Goal: Task Accomplishment & Management: Use online tool/utility

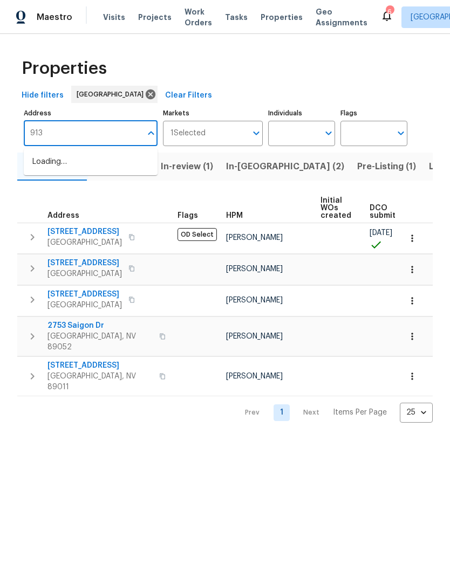
type input "913"
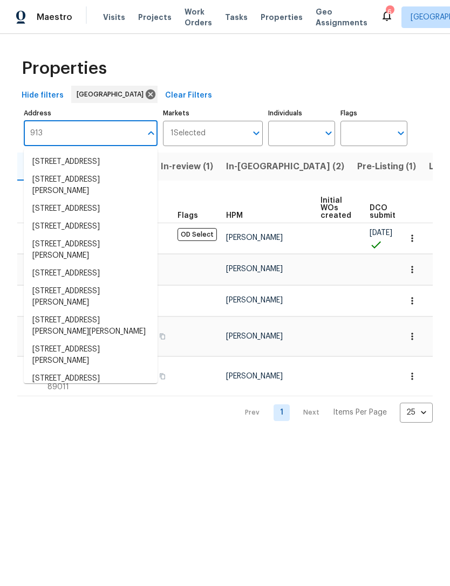
click at [49, 236] on li "913 Boulder Springs Dr Unit 202 Las Vegas NV 89128" at bounding box center [91, 227] width 134 height 18
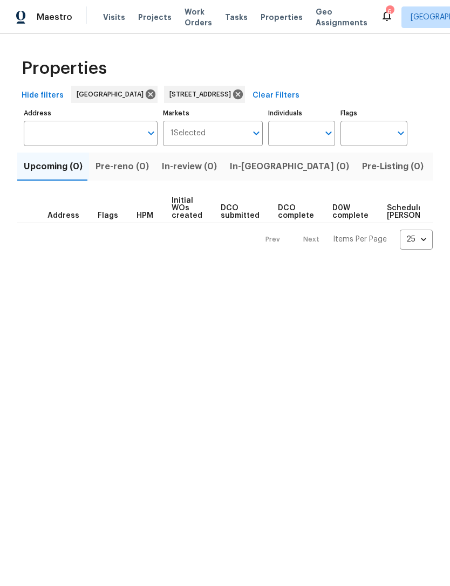
type input "913 Boulder Springs Dr Unit 202 Las Vegas NV 89128"
click at [436, 164] on span "Listed (1)" at bounding box center [455, 166] width 39 height 15
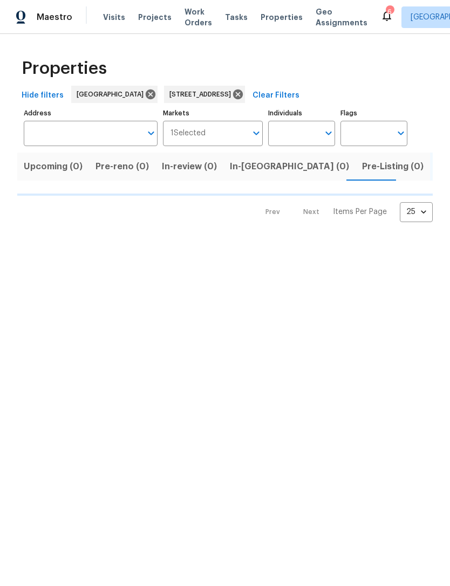
type input "913 Boulder Springs Dr Unit 202 Las Vegas NV 89128"
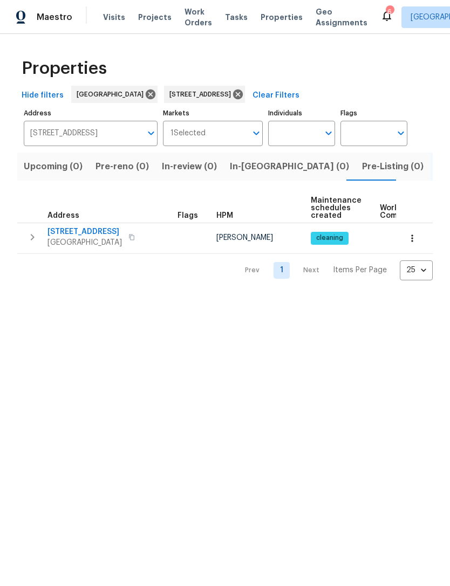
click at [57, 233] on span "913 Boulder Springs Dr Unit 202" at bounding box center [84, 231] width 74 height 11
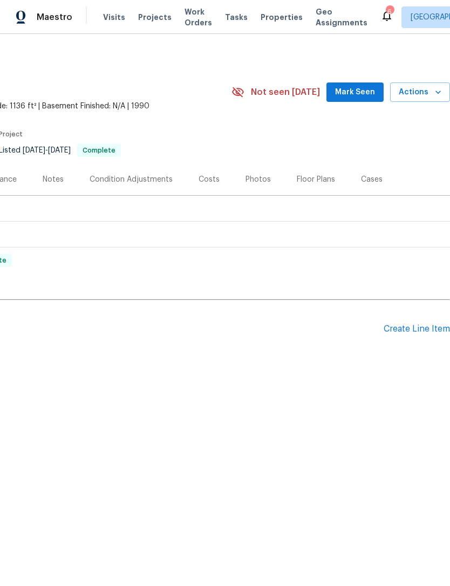
scroll to position [0, 160]
click at [356, 92] on span "Mark Seen" at bounding box center [355, 92] width 40 height 13
click at [387, 333] on div "Create Line Item" at bounding box center [416, 329] width 66 height 10
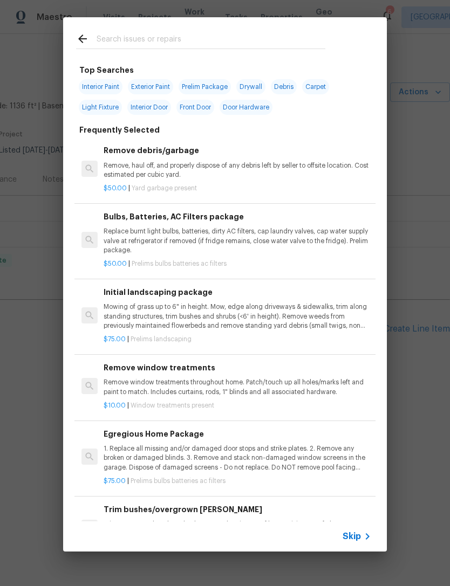
click at [112, 40] on input "text" at bounding box center [210, 40] width 229 height 16
type input "Kitchen plumbing"
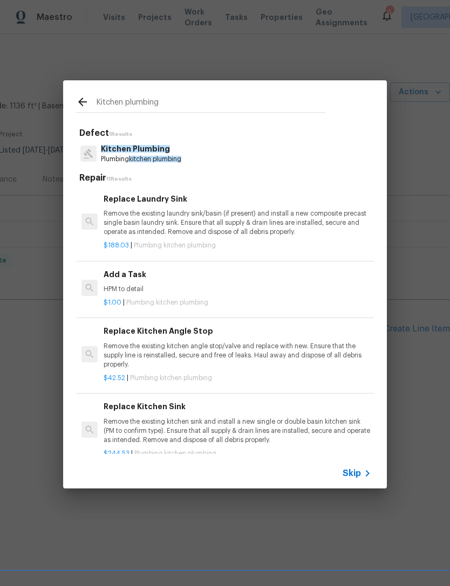
click at [114, 158] on p "Plumbing kitchen plumbing" at bounding box center [141, 159] width 80 height 9
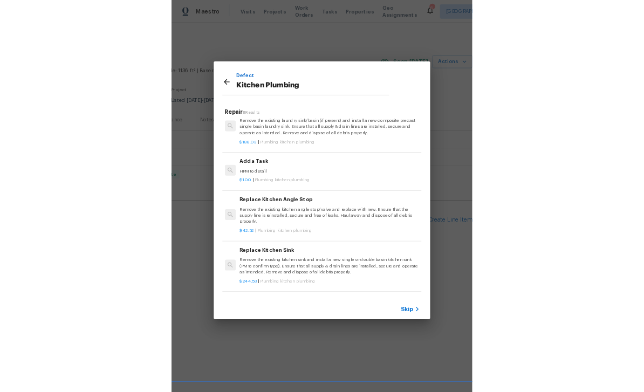
scroll to position [23, 2]
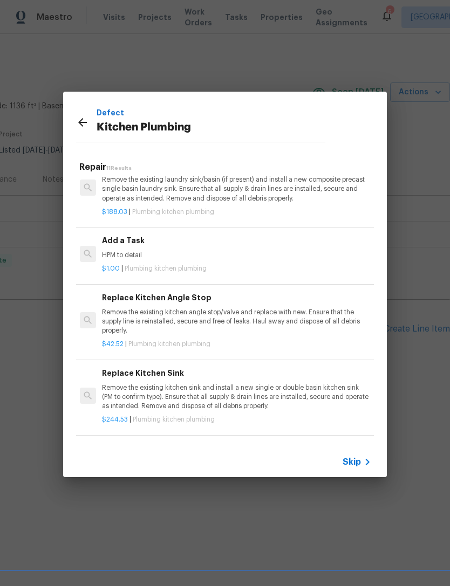
click at [102, 252] on p "HPM to detail" at bounding box center [235, 255] width 267 height 9
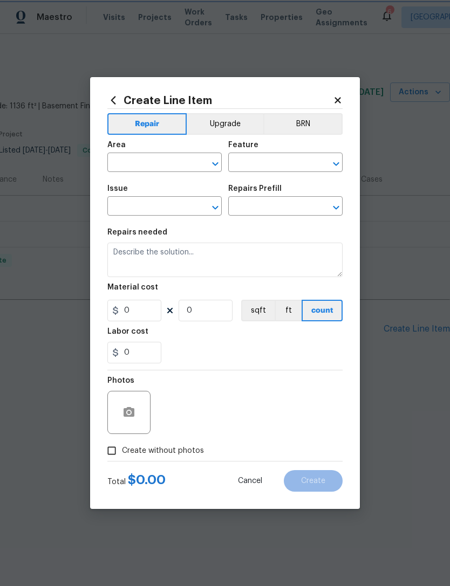
type input "Plumbing"
type input "Kitchen Plumbing"
type input "Add a Task $1.00"
type textarea "HPM to detail"
type input "1"
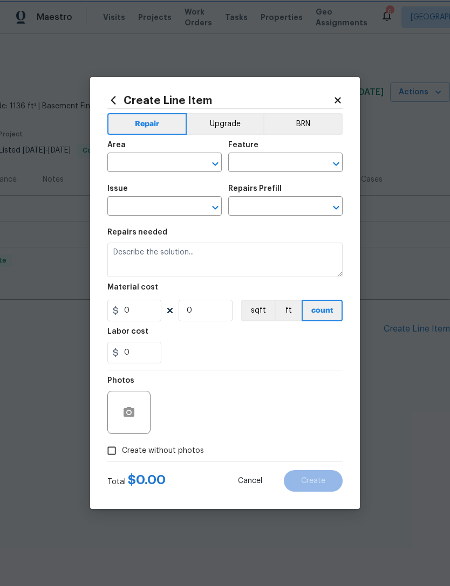
type input "1"
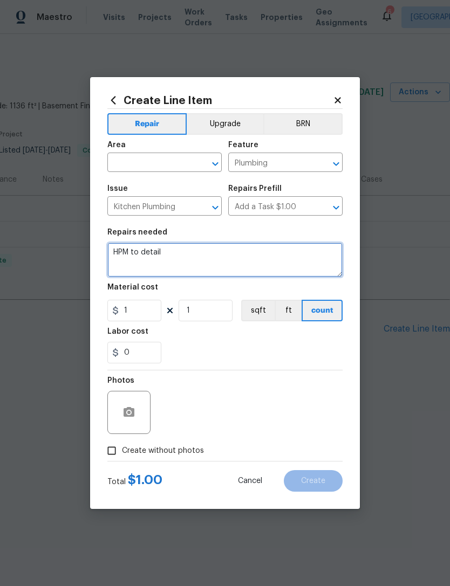
click at [113, 255] on textarea "HPM to detail" at bounding box center [224, 260] width 235 height 34
click at [187, 259] on textarea "HPM to detail" at bounding box center [224, 260] width 235 height 34
type textarea "H"
type textarea "Kitchen faucet water flow is not strong. Please inspect issue and fix problem."
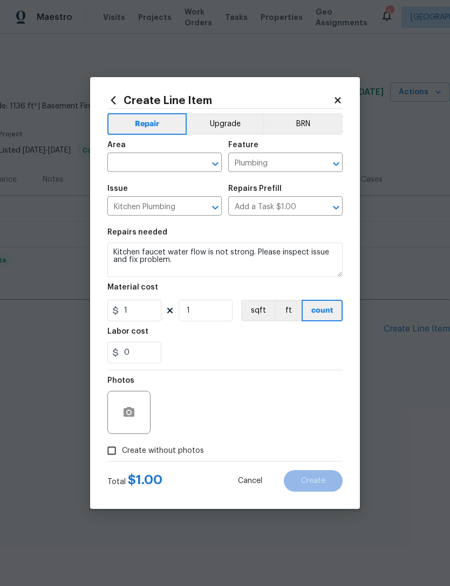
click at [130, 163] on input "text" at bounding box center [149, 163] width 84 height 17
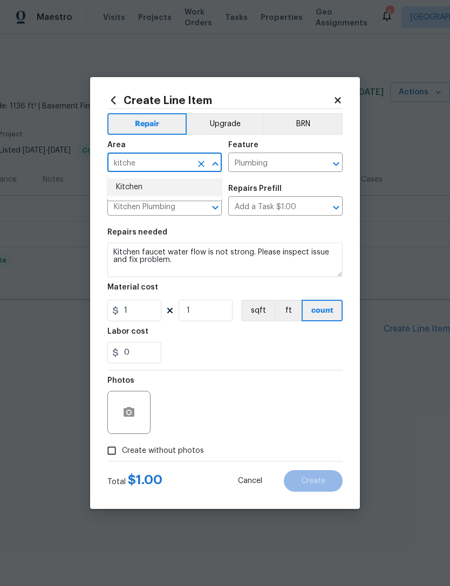
click at [122, 181] on li "Kitchen" at bounding box center [164, 187] width 114 height 18
type input "Kitchen"
click at [207, 349] on div "0" at bounding box center [224, 353] width 235 height 22
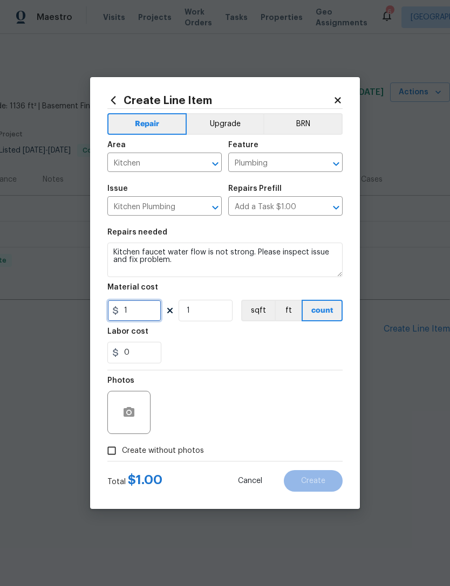
click at [141, 306] on input "1" at bounding box center [134, 311] width 54 height 22
click at [144, 315] on input "1" at bounding box center [134, 311] width 54 height 22
type input "75"
click at [194, 358] on div "0" at bounding box center [224, 353] width 235 height 22
click at [126, 416] on icon "button" at bounding box center [128, 412] width 11 height 10
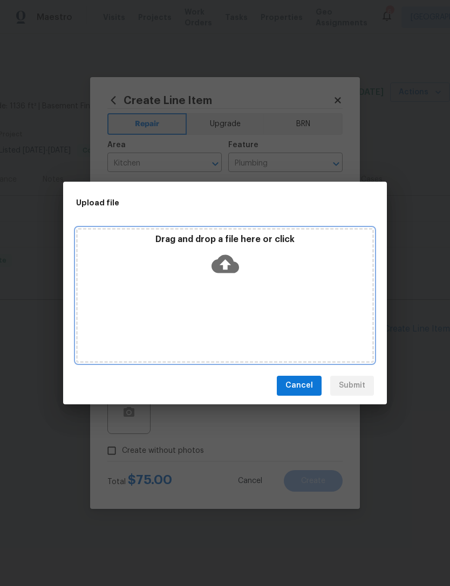
click at [182, 234] on p "Drag and drop a file here or click" at bounding box center [225, 239] width 294 height 11
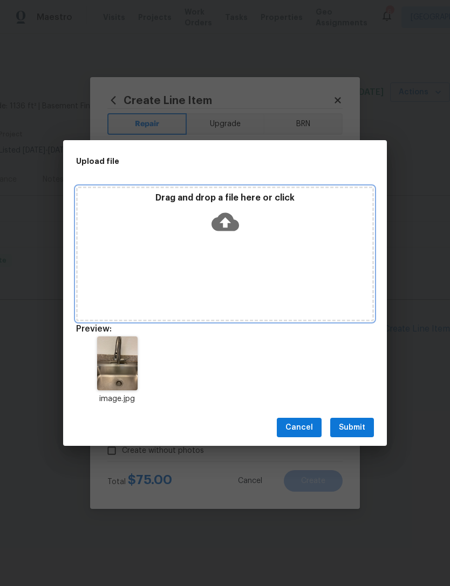
click at [230, 204] on div "Drag and drop a file here or click" at bounding box center [225, 215] width 294 height 46
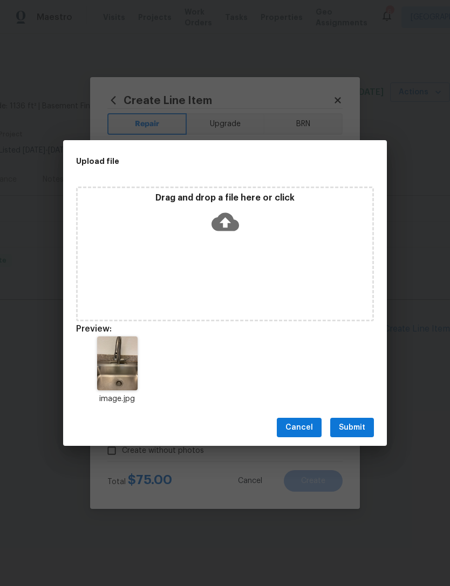
scroll to position [0, 0]
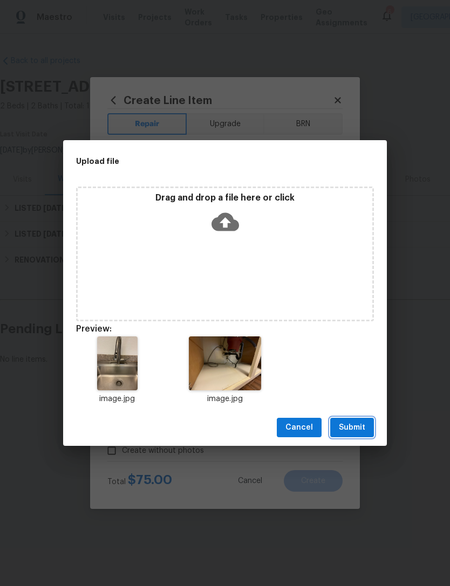
click at [359, 428] on span "Submit" at bounding box center [352, 427] width 26 height 13
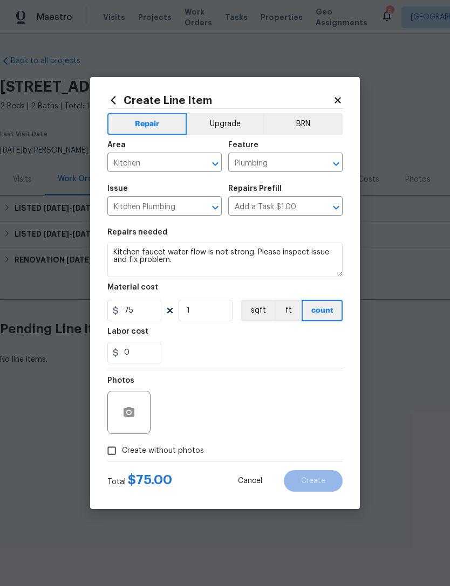
click at [133, 438] on div "Photos" at bounding box center [129, 405] width 45 height 70
click at [118, 418] on button "button" at bounding box center [129, 412] width 26 height 26
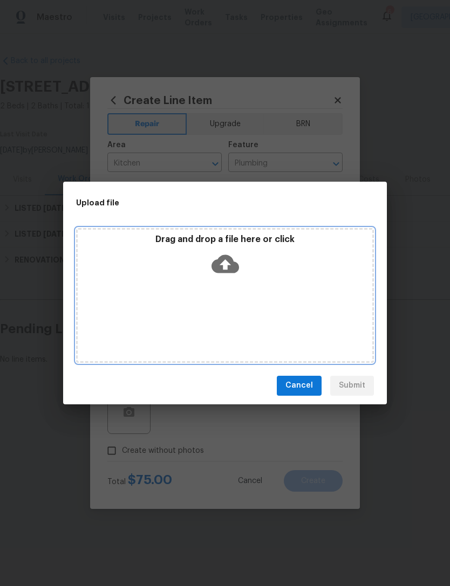
click at [228, 252] on icon at bounding box center [224, 263] width 27 height 27
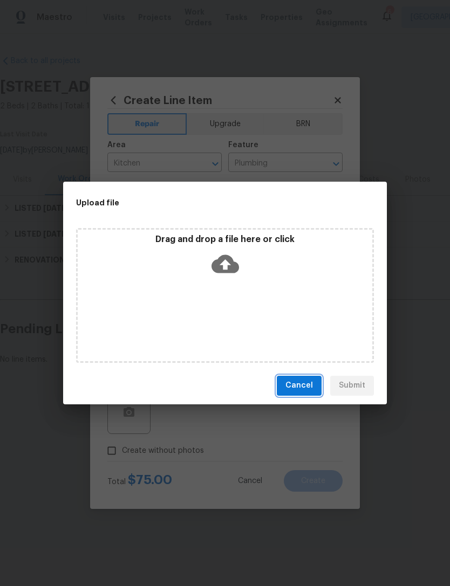
click at [295, 388] on span "Cancel" at bounding box center [298, 385] width 27 height 13
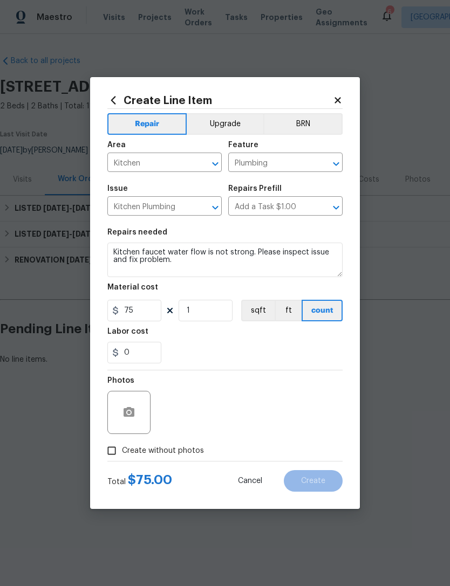
click at [115, 441] on input "Create without photos" at bounding box center [111, 450] width 20 height 20
checkbox input "true"
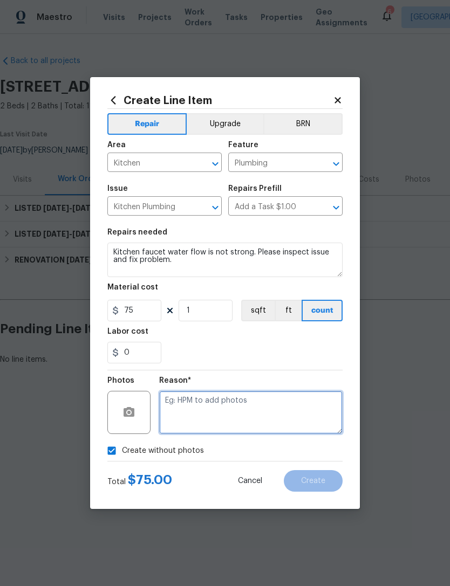
click at [185, 419] on textarea at bounding box center [250, 412] width 183 height 43
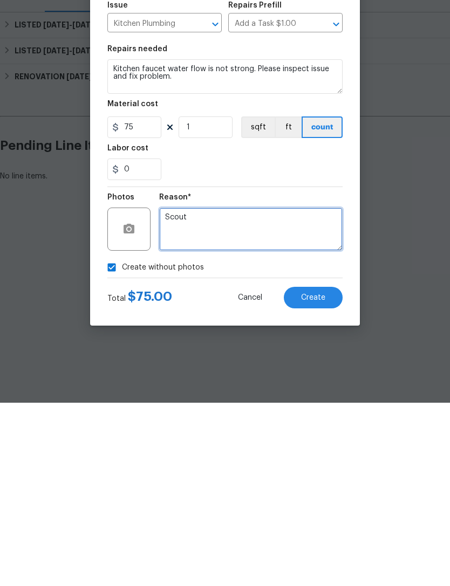
type textarea "Scout"
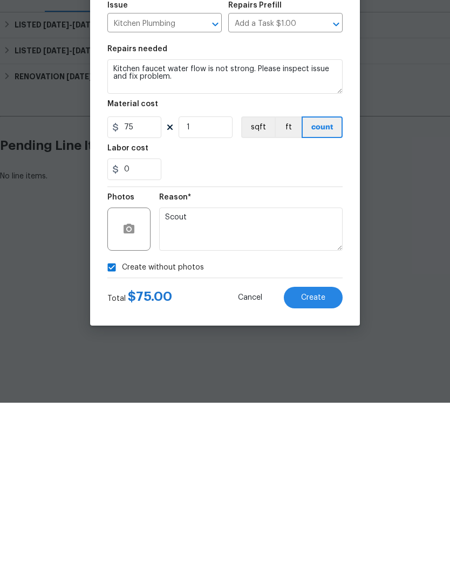
click at [314, 470] on button "Create" at bounding box center [313, 481] width 59 height 22
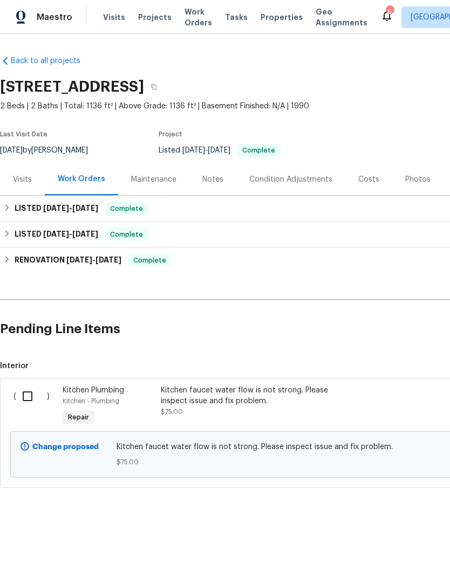
click at [22, 398] on input "checkbox" at bounding box center [31, 396] width 31 height 23
checkbox input "true"
click at [362, 560] on span "Create Work Order" at bounding box center [388, 558] width 72 height 13
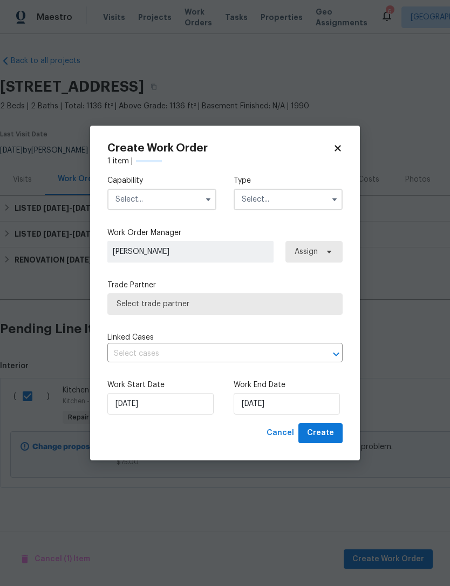
click at [122, 191] on input "text" at bounding box center [161, 200] width 109 height 22
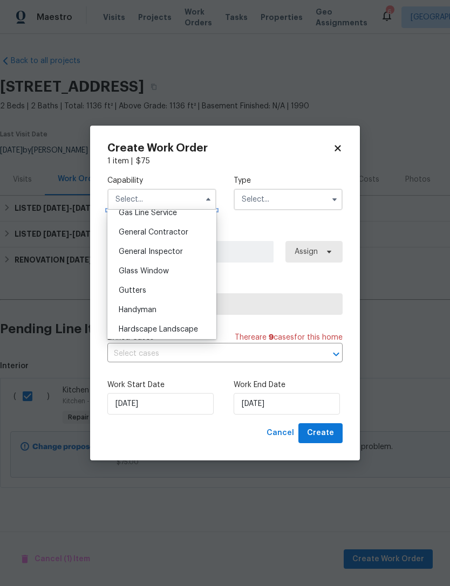
scroll to position [506, 0]
click at [125, 252] on span "General Inspector" at bounding box center [151, 251] width 64 height 8
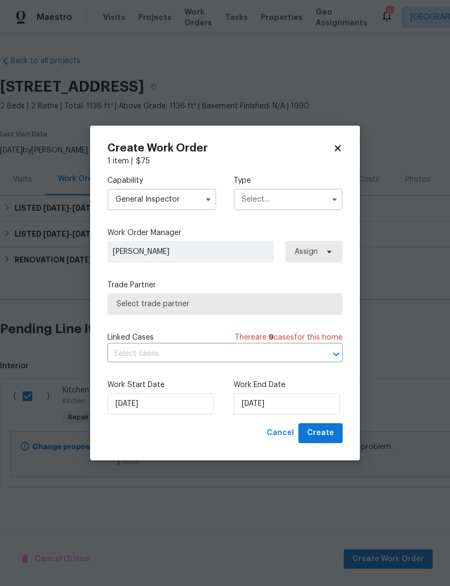
click at [134, 217] on div "Capability General Inspector Type" at bounding box center [224, 193] width 235 height 52
click at [131, 185] on label "Capability" at bounding box center [161, 180] width 109 height 11
click at [126, 205] on input "General Inspector" at bounding box center [161, 200] width 109 height 22
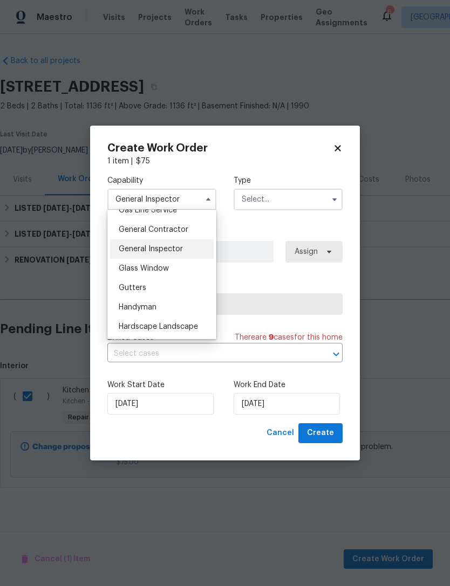
scroll to position [504, 0]
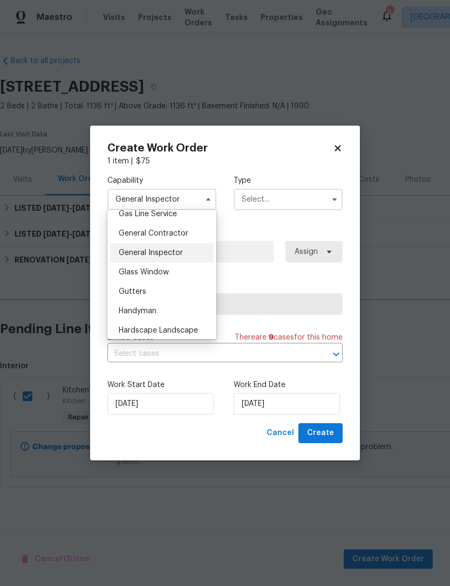
click at [133, 234] on span "General Contractor" at bounding box center [154, 234] width 70 height 8
type input "General Contractor"
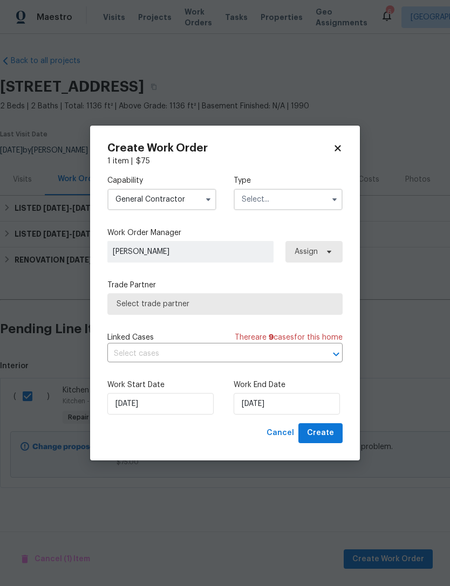
click at [244, 200] on input "text" at bounding box center [287, 200] width 109 height 22
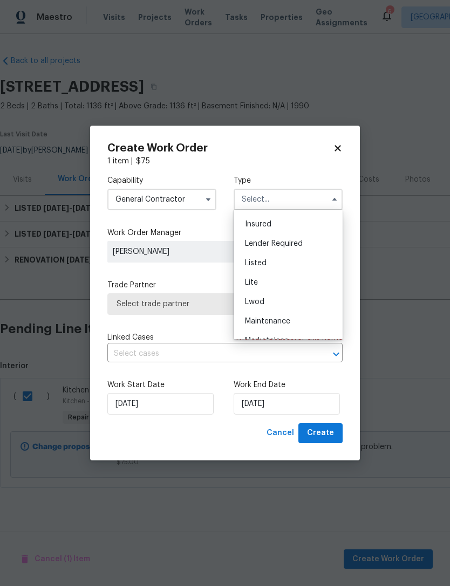
scroll to position [75, 0]
click at [244, 266] on div "Listed" at bounding box center [287, 263] width 103 height 19
type input "Listed"
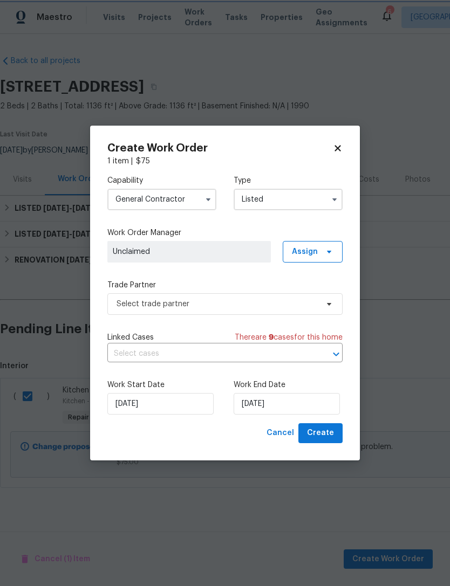
scroll to position [0, 0]
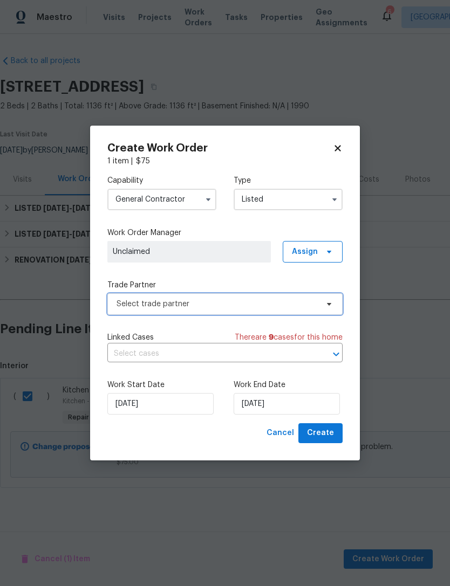
click at [121, 298] on span "Select trade partner" at bounding box center [224, 304] width 235 height 22
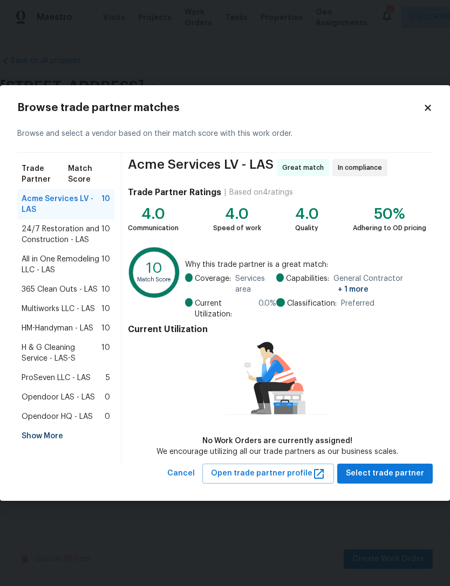
click at [26, 355] on span "H & G Cleaning Service - LAS-S" at bounding box center [62, 353] width 80 height 22
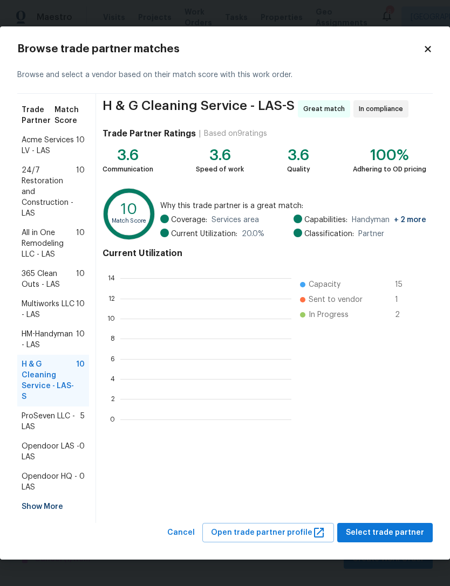
scroll to position [151, 171]
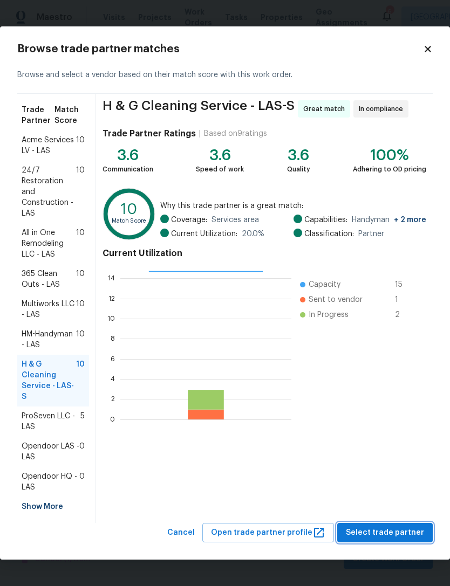
click at [357, 527] on span "Select trade partner" at bounding box center [385, 532] width 78 height 13
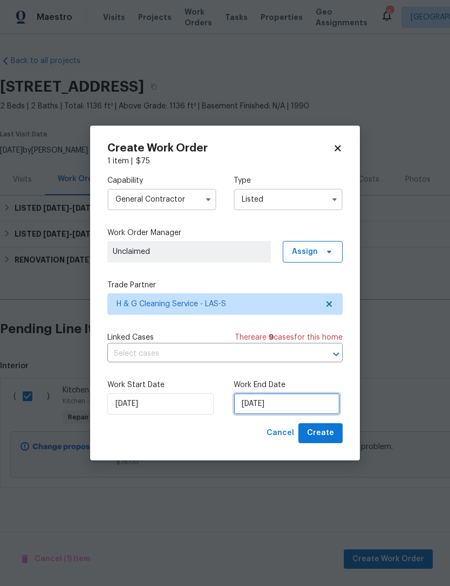
click at [266, 406] on input "[DATE]" at bounding box center [286, 404] width 106 height 22
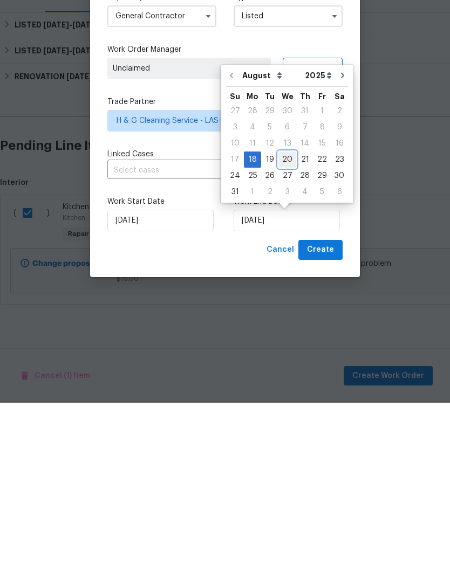
click at [289, 335] on div "20" at bounding box center [287, 342] width 18 height 15
type input "8/20/2025"
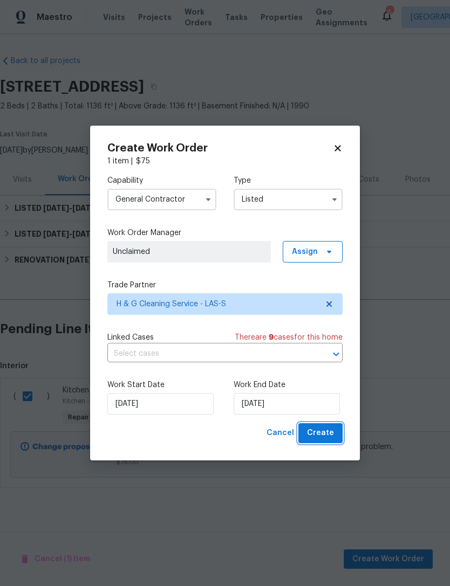
click at [319, 435] on span "Create" at bounding box center [320, 432] width 27 height 13
checkbox input "false"
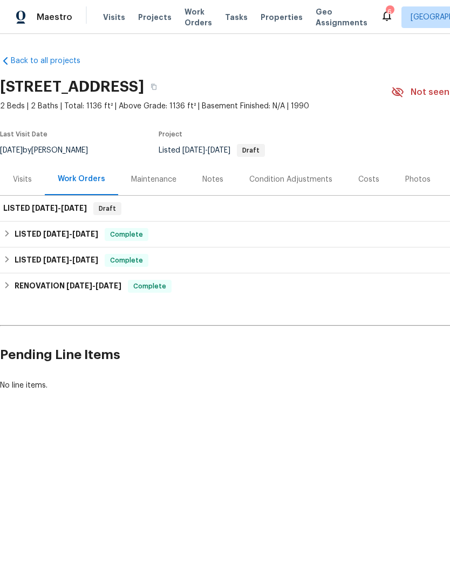
scroll to position [0, 0]
click at [25, 215] on h6 "LISTED 8/18/25 - 8/20/25" at bounding box center [45, 208] width 84 height 13
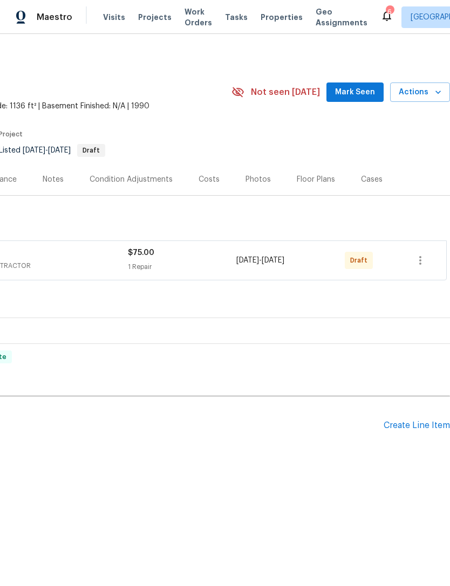
scroll to position [0, 160]
click at [420, 263] on button "button" at bounding box center [420, 260] width 26 height 26
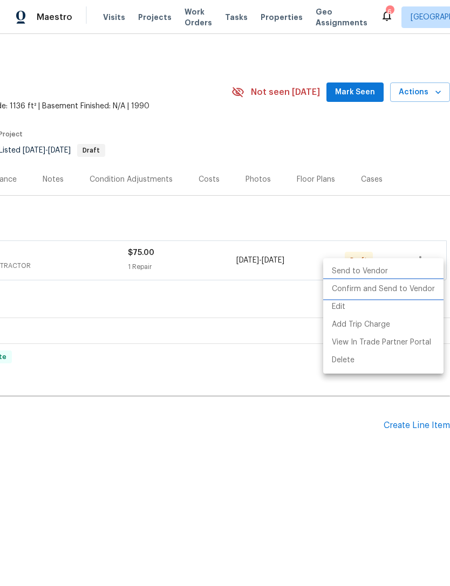
click at [355, 291] on li "Confirm and Send to Vendor" at bounding box center [383, 289] width 120 height 18
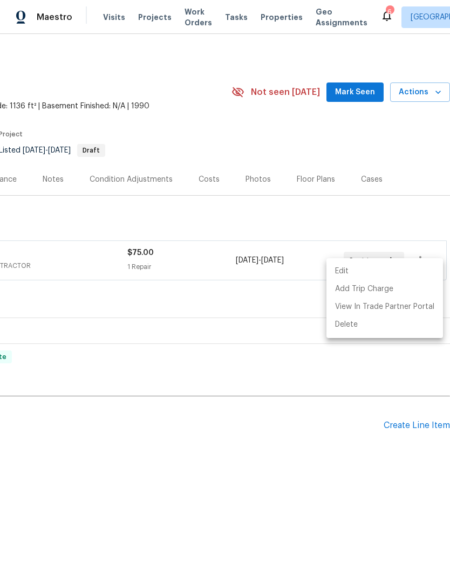
click at [339, 99] on div at bounding box center [225, 293] width 450 height 586
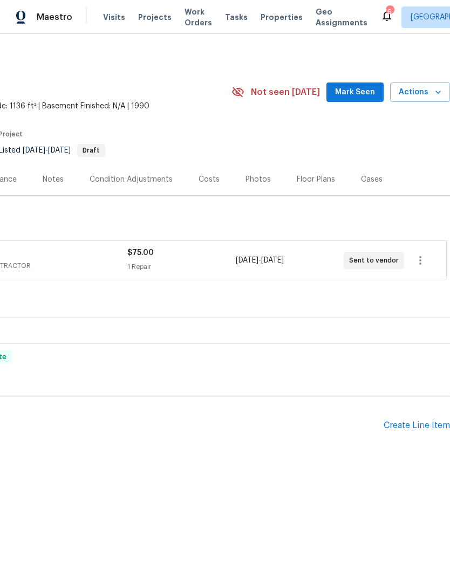
click at [346, 99] on span "Mark Seen" at bounding box center [355, 92] width 40 height 13
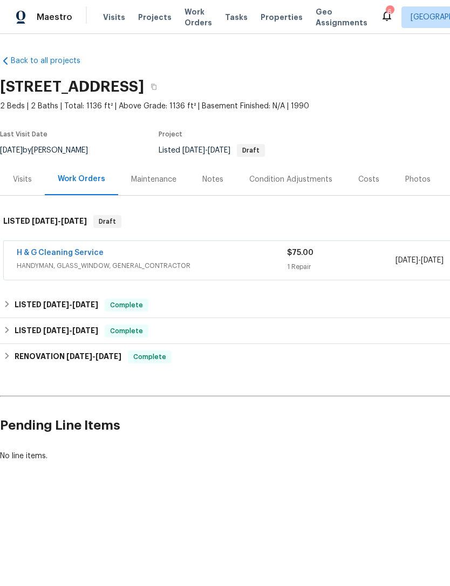
scroll to position [0, 0]
click at [27, 58] on link "Back to all projects" at bounding box center [51, 61] width 103 height 11
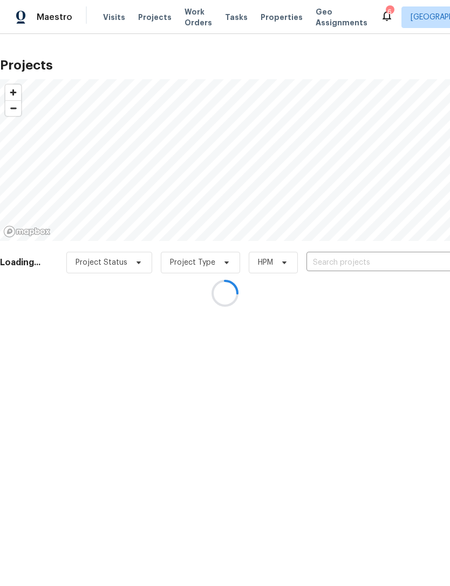
click at [107, 13] on div at bounding box center [225, 293] width 450 height 586
click at [112, 13] on div at bounding box center [225, 293] width 450 height 586
click at [106, 18] on div at bounding box center [225, 293] width 450 height 586
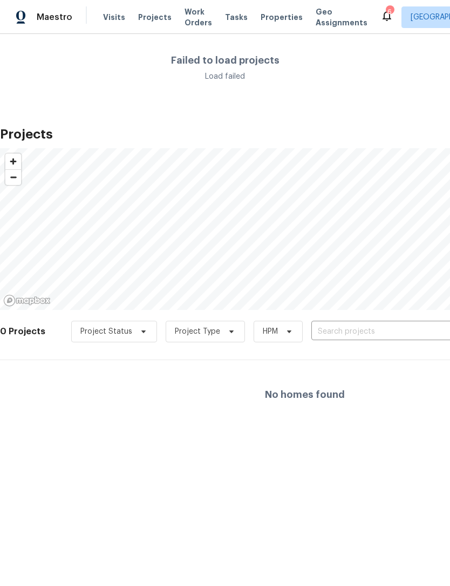
click at [105, 18] on span "Visits" at bounding box center [114, 17] width 22 height 11
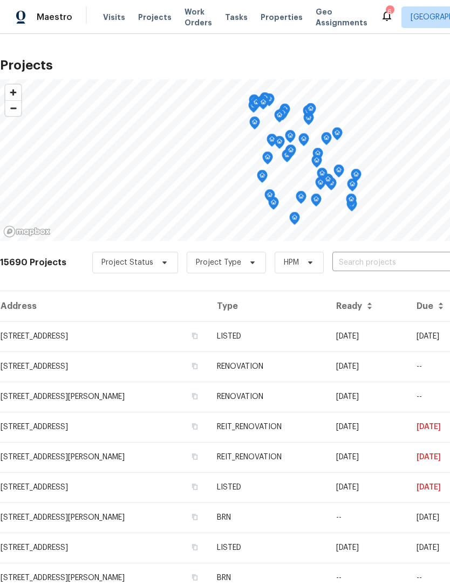
click at [110, 15] on span "Visits" at bounding box center [114, 17] width 22 height 11
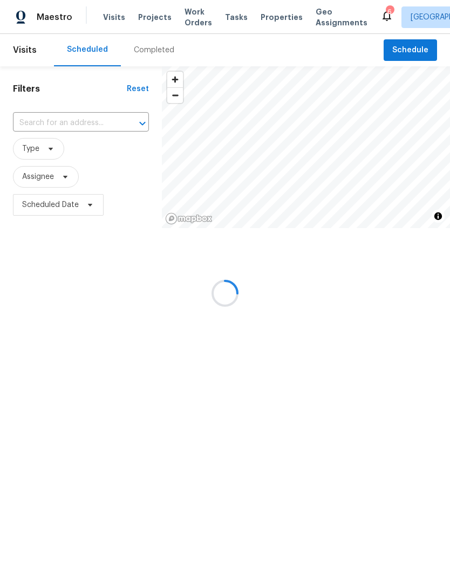
click at [394, 50] on div at bounding box center [225, 293] width 450 height 586
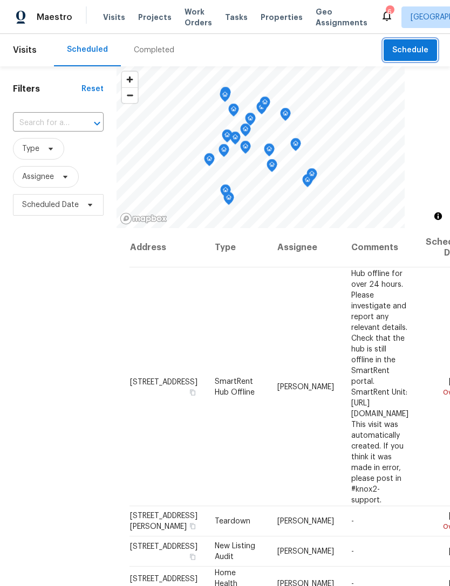
click at [403, 56] on span "Schedule" at bounding box center [410, 50] width 36 height 13
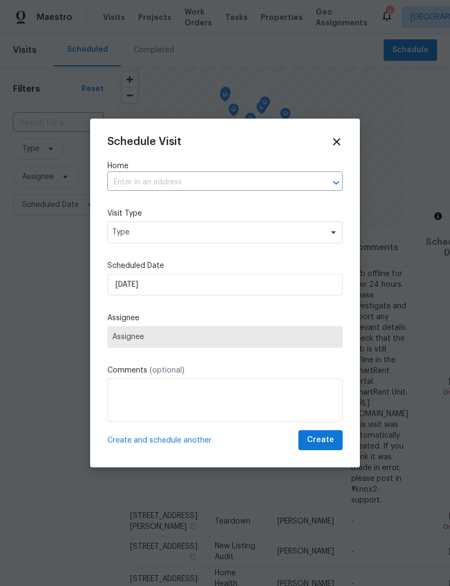
click at [127, 183] on input "text" at bounding box center [209, 182] width 205 height 17
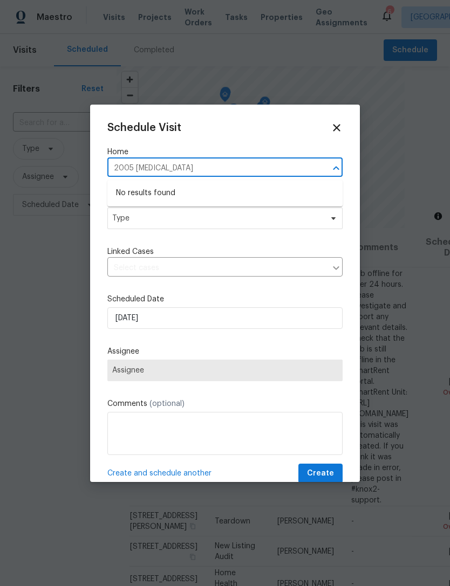
type input "2005 fontanelle"
click at [333, 125] on icon at bounding box center [336, 127] width 7 height 7
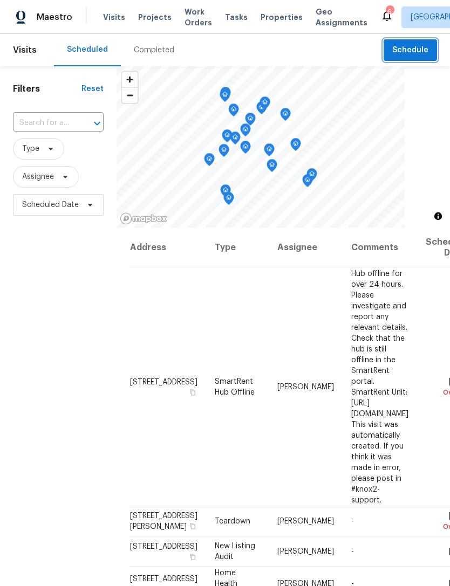
click at [405, 46] on span "Schedule" at bounding box center [410, 50] width 36 height 13
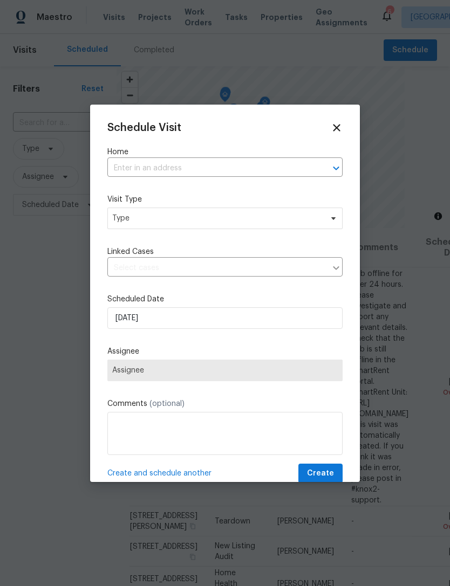
click at [128, 164] on input "text" at bounding box center [209, 168] width 205 height 17
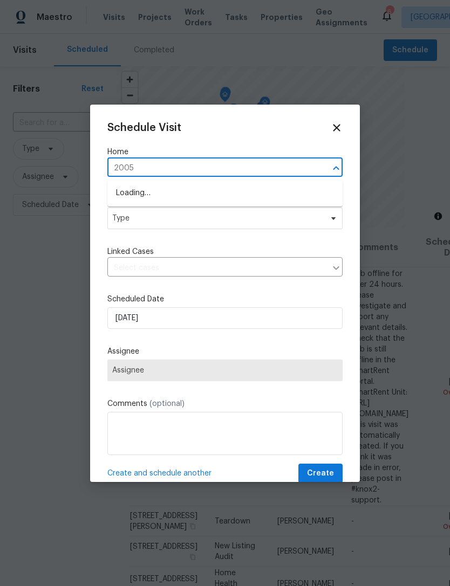
type input "2005"
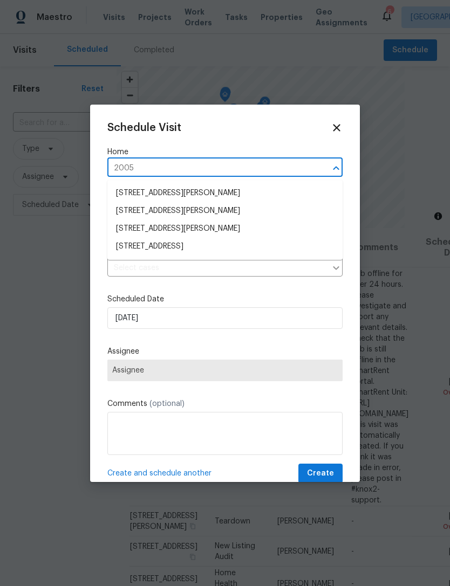
click at [127, 252] on li "[STREET_ADDRESS]" at bounding box center [224, 247] width 235 height 18
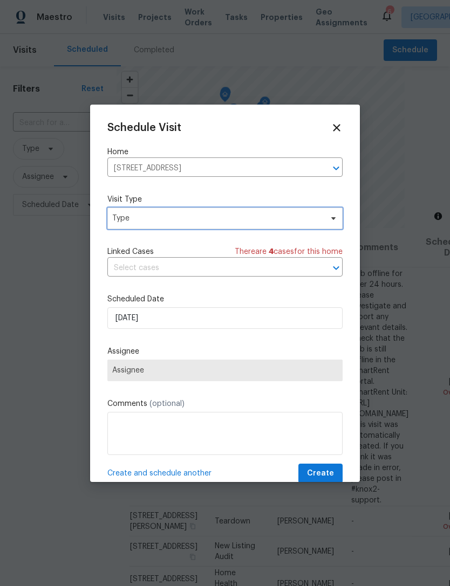
click at [123, 216] on span "Type" at bounding box center [217, 218] width 210 height 11
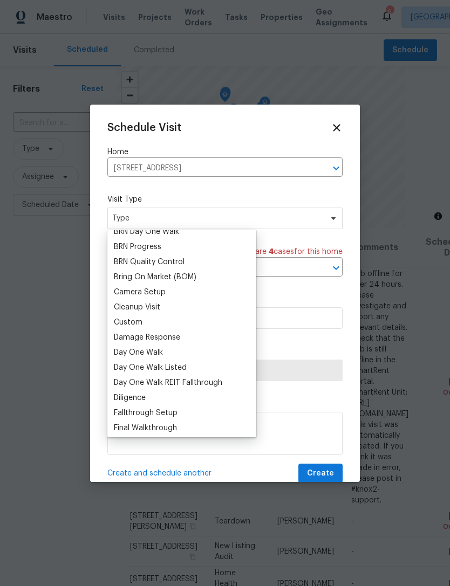
scroll to position [85, 0]
click at [120, 325] on div "Custom" at bounding box center [128, 321] width 29 height 11
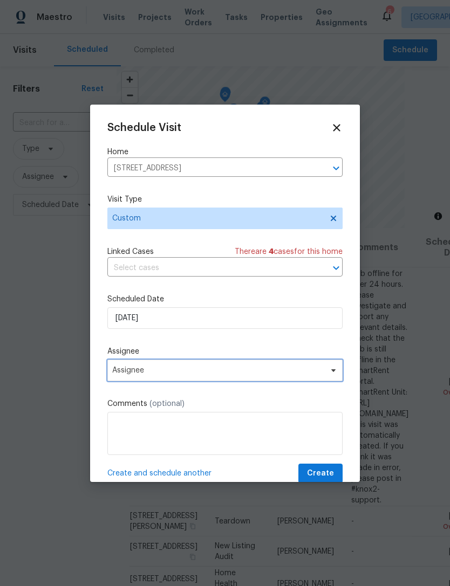
click at [122, 381] on span "Assignee" at bounding box center [224, 371] width 235 height 22
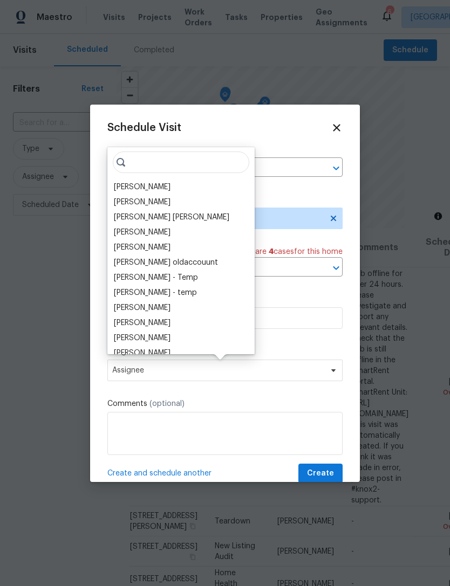
click at [123, 183] on div "[PERSON_NAME]" at bounding box center [142, 187] width 57 height 11
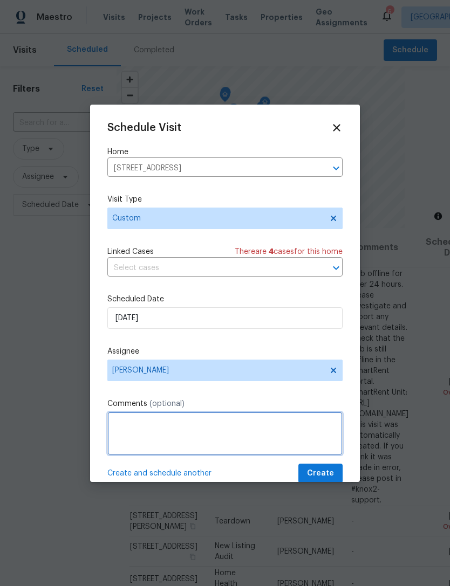
click at [137, 437] on textarea at bounding box center [224, 433] width 235 height 43
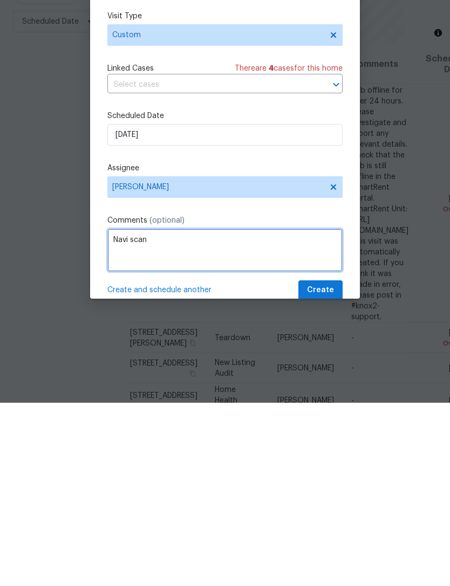
click at [133, 412] on textarea "Navi scan" at bounding box center [224, 433] width 235 height 43
click at [179, 412] on textarea "Navi AI scan" at bounding box center [224, 433] width 235 height 43
type textarea "Navi AI scan REDO"
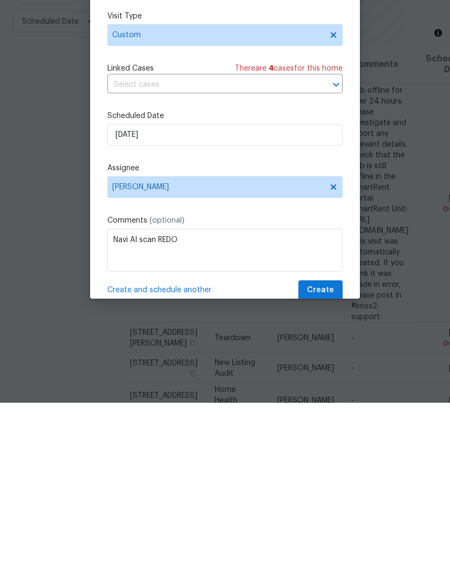
click at [201, 213] on div "Schedule Visit Home [STREET_ADDRESS] ​ Visit Type Custom Linked Cases There are…" at bounding box center [224, 303] width 235 height 362
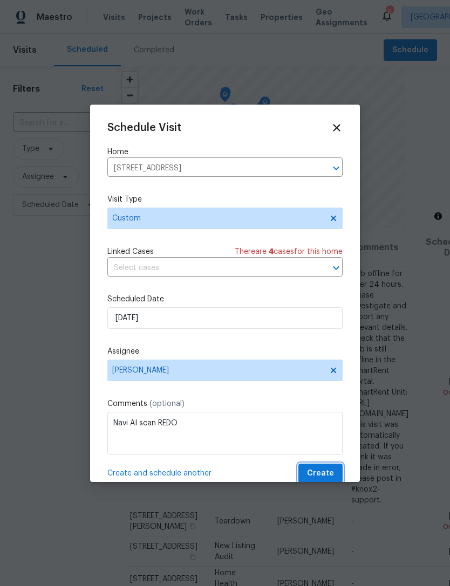
click at [315, 474] on span "Create" at bounding box center [320, 473] width 27 height 13
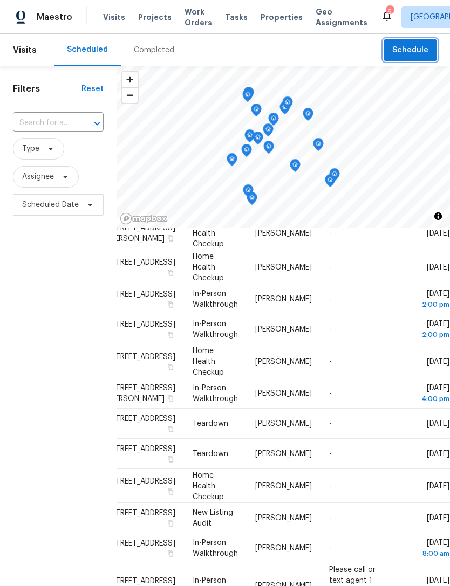
scroll to position [471, 106]
click at [0, 0] on icon at bounding box center [0, 0] width 0 height 0
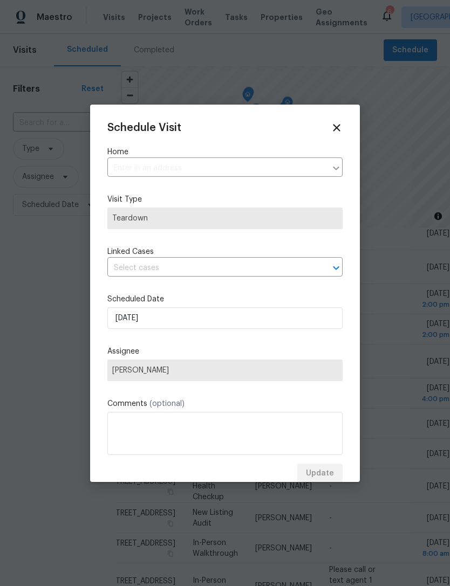
type input "[STREET_ADDRESS]"
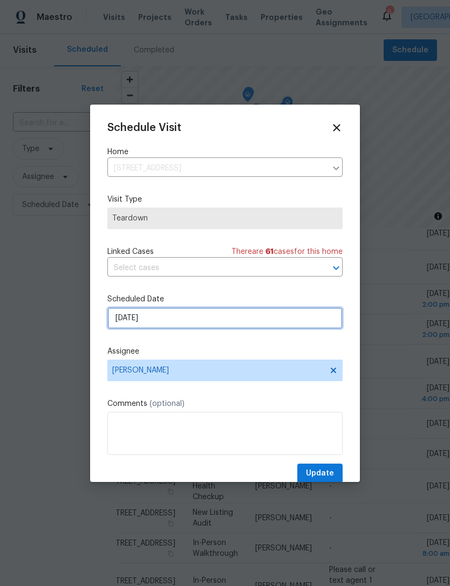
click at [130, 324] on input "[DATE]" at bounding box center [224, 318] width 235 height 22
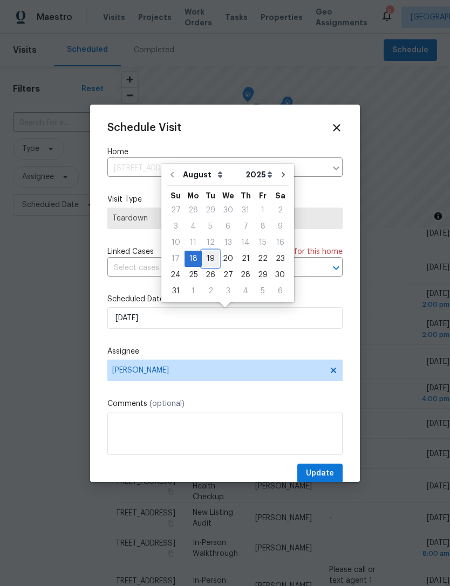
click at [206, 257] on div "19" at bounding box center [210, 258] width 17 height 15
type input "[DATE]"
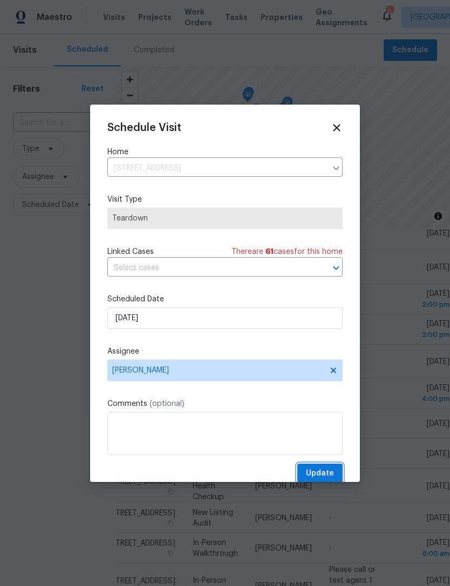
click at [312, 472] on span "Update" at bounding box center [320, 473] width 28 height 13
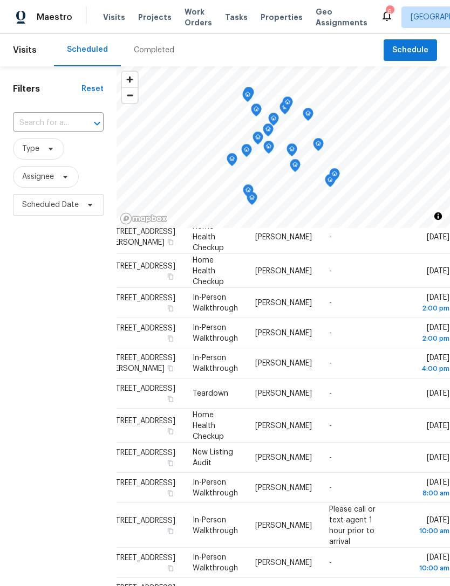
scroll to position [585, 106]
